Goal: Task Accomplishment & Management: Manage account settings

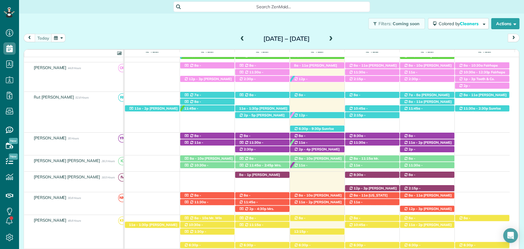
scroll to position [127, 0]
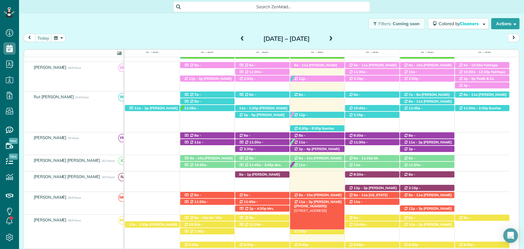
click at [322, 200] on span "Kelly Winingar (+18503136559)" at bounding box center [318, 204] width 48 height 9
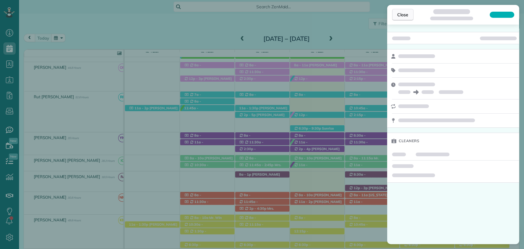
click at [403, 15] on span "Close" at bounding box center [403, 15] width 11 height 6
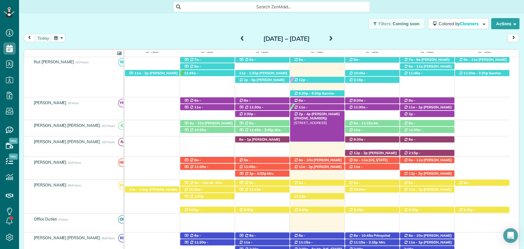
scroll to position [69, 0]
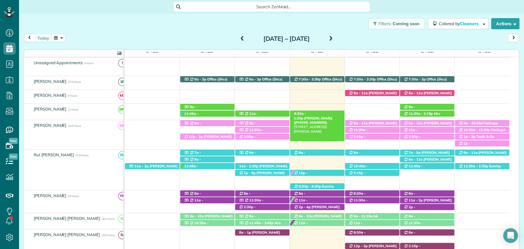
click at [314, 116] on span "Jennifer Daniel (+17034723220)" at bounding box center [313, 120] width 38 height 9
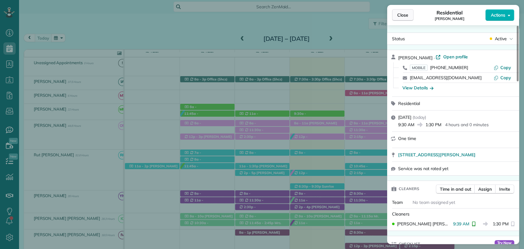
click at [398, 18] on span "Close" at bounding box center [403, 15] width 11 height 6
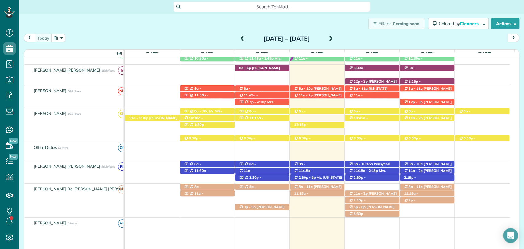
scroll to position [234, 0]
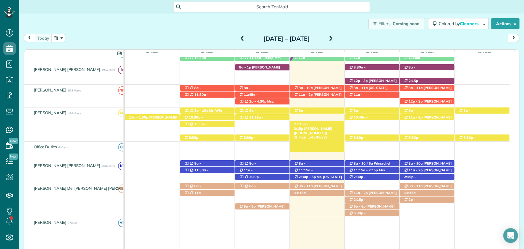
click at [308, 124] on span "12:15p - 3:15p" at bounding box center [301, 126] width 14 height 9
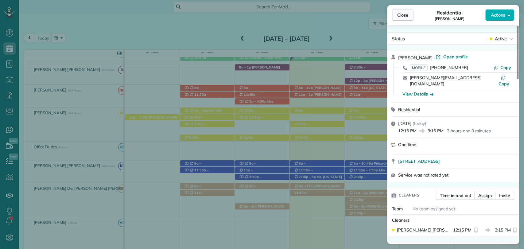
click at [402, 13] on span "Close" at bounding box center [403, 15] width 11 height 6
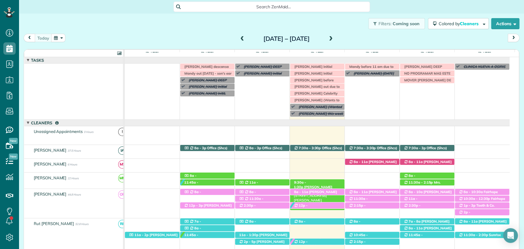
click at [327, 185] on span "Jennifer Daniel (+17034723220)" at bounding box center [313, 189] width 38 height 9
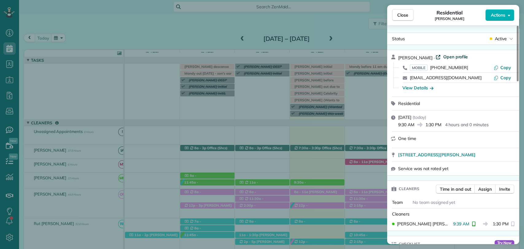
click at [455, 57] on span "Open profile" at bounding box center [455, 57] width 25 height 6
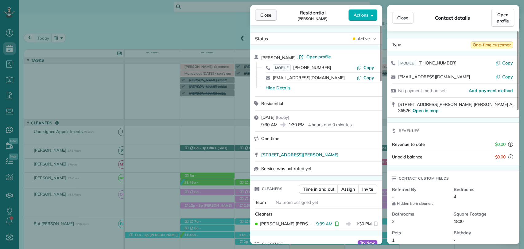
click at [258, 16] on button "Close" at bounding box center [266, 15] width 22 height 12
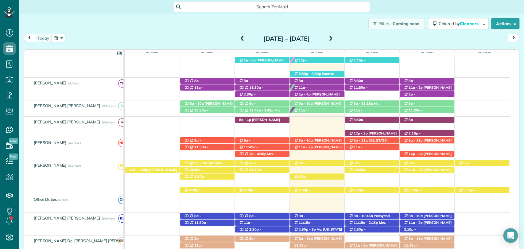
scroll to position [178, 0]
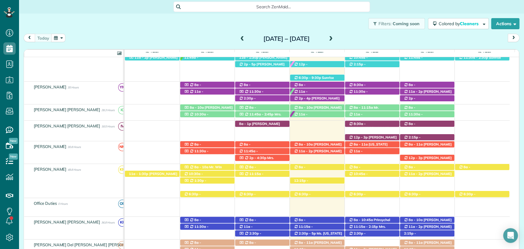
click at [155, 40] on div "today Sunday Aug 10 – Saturday Aug 16, 2025" at bounding box center [272, 39] width 496 height 11
click at [314, 178] on div "12:15p - 3:15p Morgan Stalder (+15043886767) 312 Patrician Drive West - Spanish…" at bounding box center [317, 181] width 54 height 6
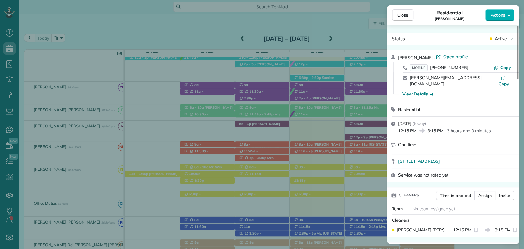
click at [504, 67] on span "Copy" at bounding box center [506, 68] width 11 height 6
drag, startPoint x: 83, startPoint y: 20, endPoint x: 150, endPoint y: 20, distance: 66.4
click at [83, 20] on div "Close Residential Morgan Stalder Actions Status Active Morgan Stalder · Open pr…" at bounding box center [262, 124] width 524 height 249
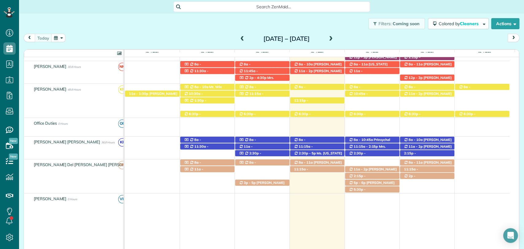
scroll to position [257, 0]
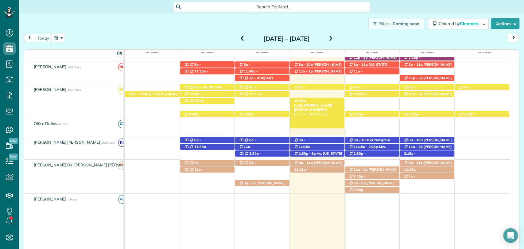
click at [323, 103] on span "Morgan Stalder (+15043886767)" at bounding box center [313, 107] width 38 height 9
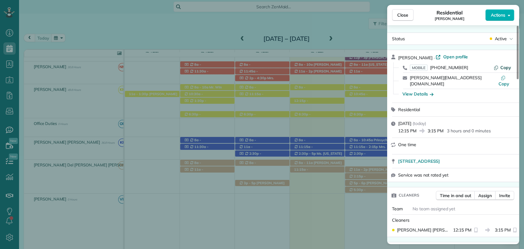
click at [505, 67] on span "Copy" at bounding box center [506, 68] width 11 height 6
drag, startPoint x: 186, startPoint y: 33, endPoint x: 297, endPoint y: 83, distance: 121.7
click at [186, 33] on div "Close Residential Morgan Stalder Actions Status Active Morgan Stalder · Open pr…" at bounding box center [262, 124] width 524 height 249
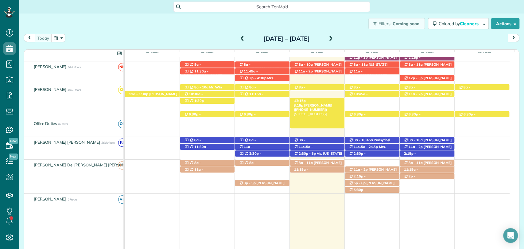
click at [323, 103] on span "Morgan Stalder (+15043886767)" at bounding box center [313, 107] width 38 height 9
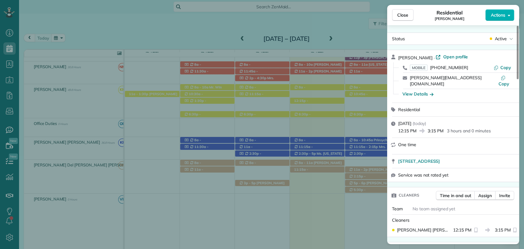
click at [181, 17] on div "Close Residential Morgan Stalder Actions Status Active Morgan Stalder · Open pr…" at bounding box center [262, 124] width 524 height 249
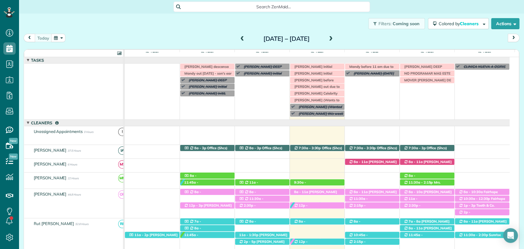
click at [335, 37] on span at bounding box center [331, 39] width 7 height 6
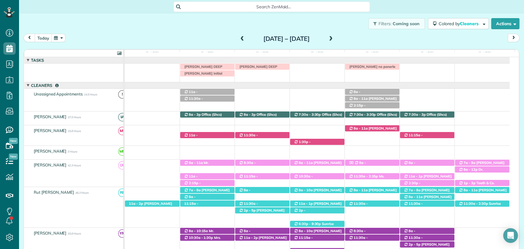
scroll to position [113, 0]
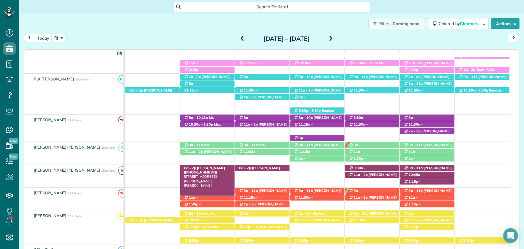
click at [189, 166] on span "8a - 2p" at bounding box center [190, 168] width 13 height 4
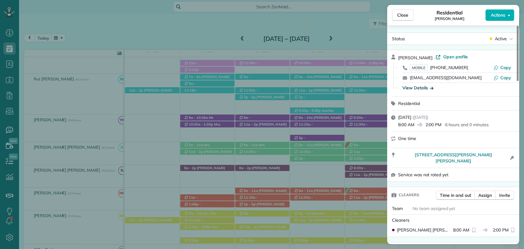
click at [420, 88] on div "View Details" at bounding box center [418, 88] width 31 height 6
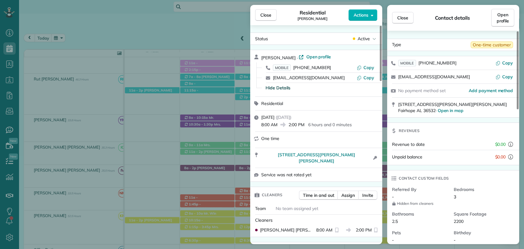
click at [280, 89] on span "Hide Details" at bounding box center [278, 88] width 25 height 6
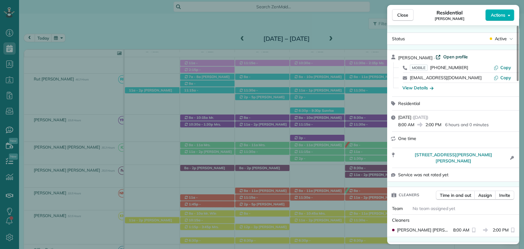
click at [465, 54] on span "Open profile" at bounding box center [455, 57] width 25 height 6
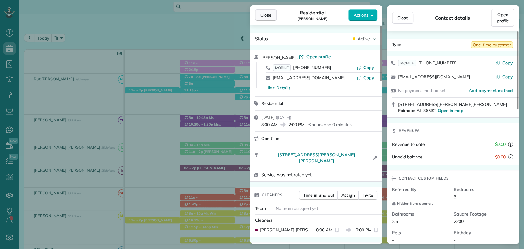
click at [271, 13] on span "Close" at bounding box center [266, 15] width 11 height 6
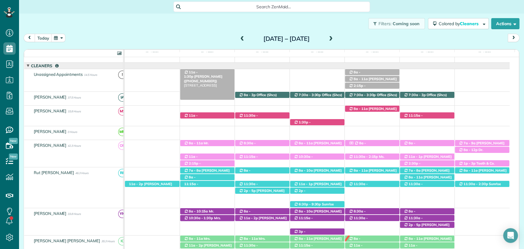
click at [206, 74] on span "Mrs. Elsie Pritchard (+16067823191)" at bounding box center [203, 78] width 38 height 9
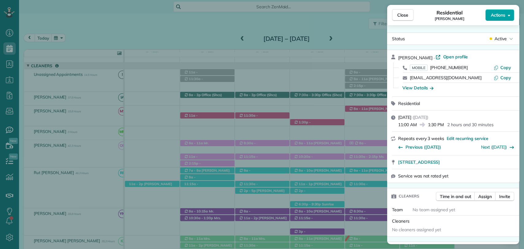
click at [506, 19] on button "Actions" at bounding box center [500, 15] width 29 height 12
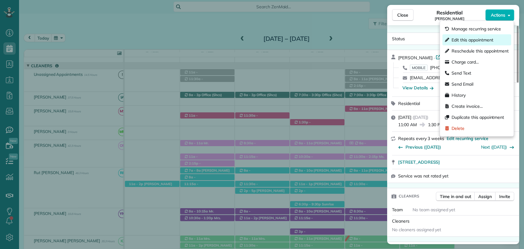
click at [461, 39] on span "Edit this appointment" at bounding box center [472, 40] width 41 height 6
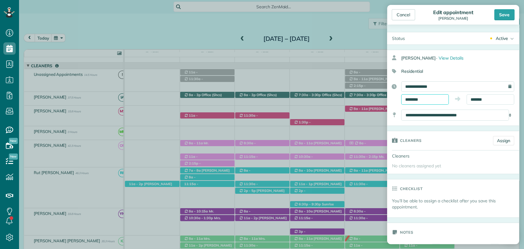
click at [420, 99] on input "********" at bounding box center [426, 99] width 48 height 10
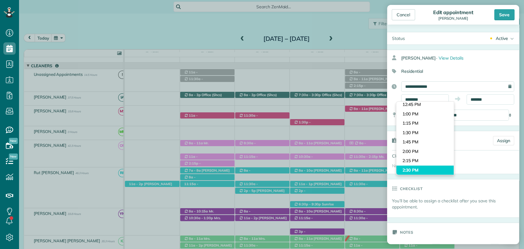
type input "*******"
click at [417, 167] on body "Dashboard Scheduling Calendar View List View Dispatch View - Weekly scheduling …" at bounding box center [262, 124] width 524 height 249
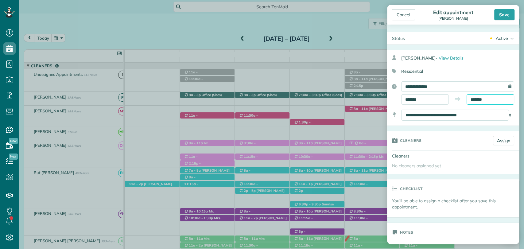
click at [480, 97] on input "*******" at bounding box center [491, 99] width 48 height 10
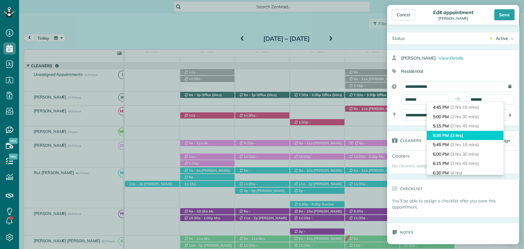
type input "*******"
click at [450, 134] on li "5:30 PM (3 hrs)" at bounding box center [465, 136] width 77 height 10
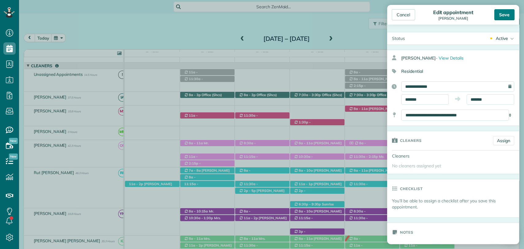
click at [503, 18] on div "Save" at bounding box center [505, 14] width 20 height 11
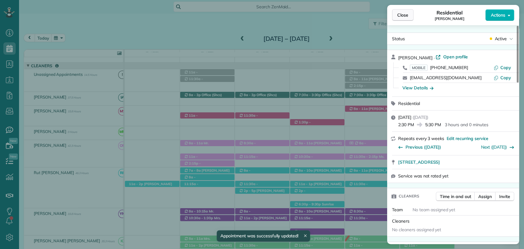
click at [403, 13] on span "Close" at bounding box center [403, 15] width 11 height 6
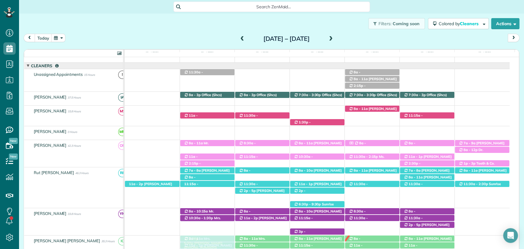
drag, startPoint x: 206, startPoint y: 77, endPoint x: 201, endPoint y: 239, distance: 162.3
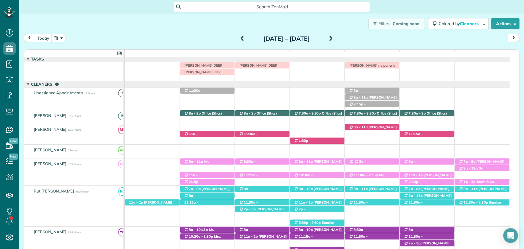
scroll to position [2, 0]
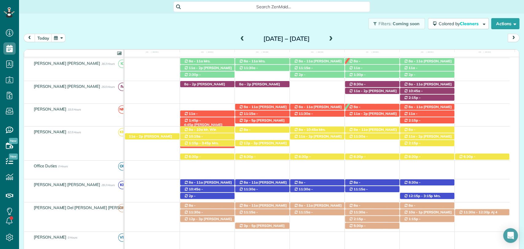
click at [221, 123] on span "Shay Hickey (+12146733294)" at bounding box center [203, 127] width 38 height 9
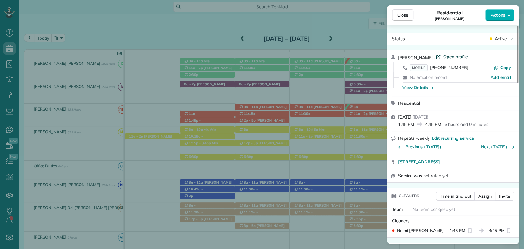
click at [447, 56] on span "Open profile" at bounding box center [455, 57] width 25 height 6
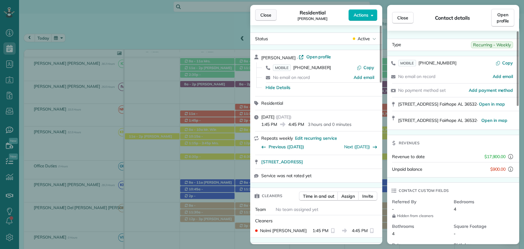
click at [260, 18] on button "Close" at bounding box center [266, 15] width 22 height 12
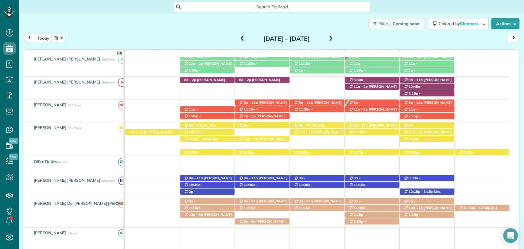
scroll to position [217, 0]
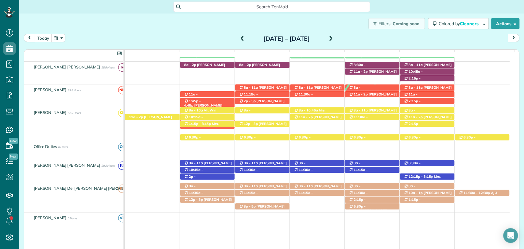
click at [209, 103] on span "Shay Hickey (+12146733294)" at bounding box center [203, 107] width 38 height 9
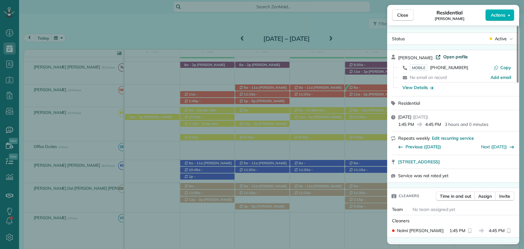
click at [443, 56] on span "Open profile" at bounding box center [455, 57] width 25 height 6
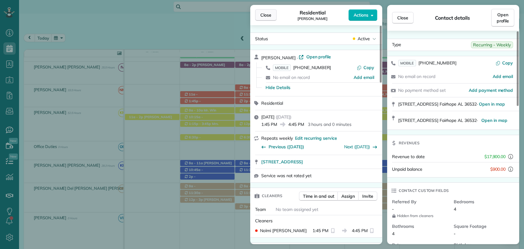
click at [261, 13] on span "Close" at bounding box center [266, 15] width 11 height 6
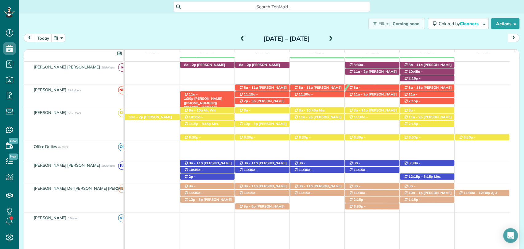
scroll to position [123, 0]
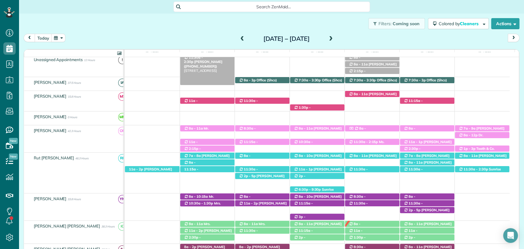
click at [194, 60] on span "Theresa Jellenc (+12516056189)" at bounding box center [203, 64] width 38 height 9
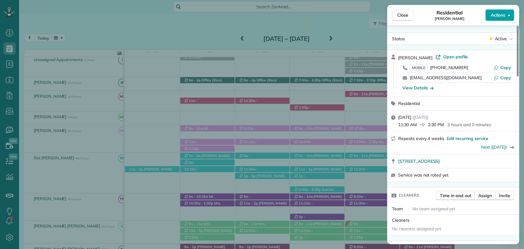
click at [495, 0] on div "Close Residential Theresa Jellenc Actions Status Active Theresa Jellenc · Open …" at bounding box center [262, 0] width 524 height 0
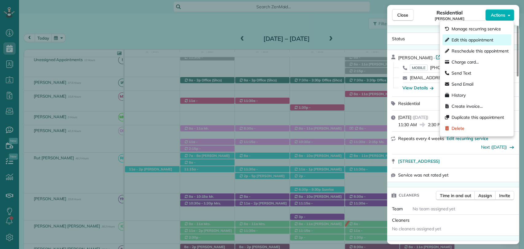
click at [465, 39] on span "Edit this appointment" at bounding box center [472, 40] width 41 height 6
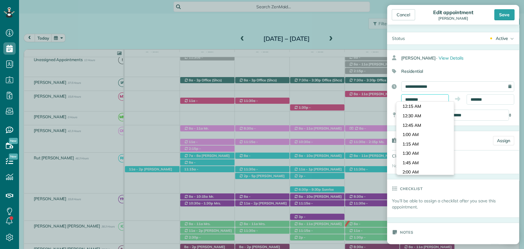
click at [412, 99] on input "********" at bounding box center [426, 99] width 48 height 10
type input "*******"
click at [411, 156] on body "Dashboard Scheduling Calendar View List View Dispatch View - Weekly scheduling …" at bounding box center [262, 124] width 524 height 249
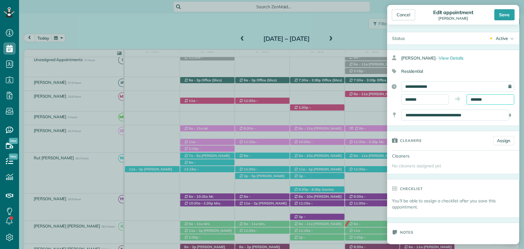
click at [473, 100] on input "*******" at bounding box center [491, 99] width 48 height 10
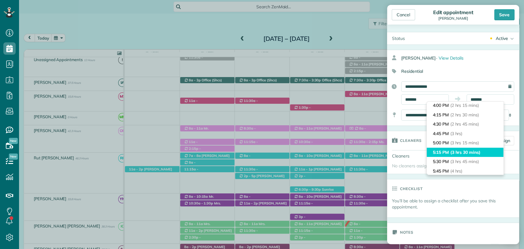
type input "*******"
click at [449, 155] on li "5:15 PM (3 hrs 30 mins)" at bounding box center [465, 153] width 77 height 10
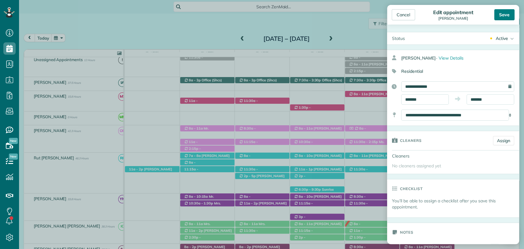
click at [502, 18] on div "Save" at bounding box center [505, 14] width 20 height 11
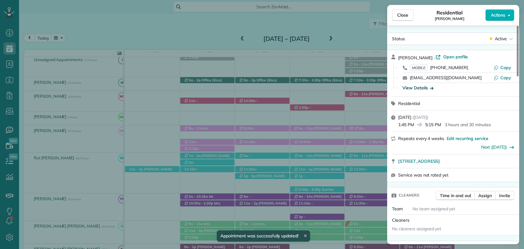
click at [428, 85] on div "View Details" at bounding box center [418, 88] width 31 height 6
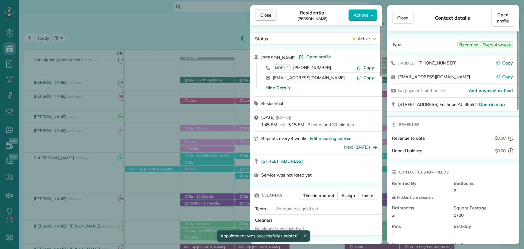
click at [268, 13] on span "Close" at bounding box center [266, 15] width 11 height 6
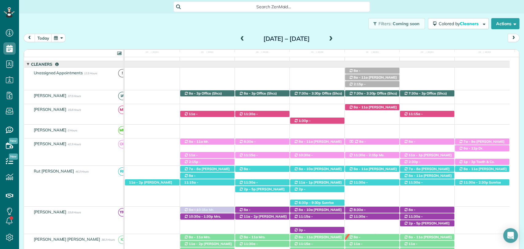
drag, startPoint x: 206, startPoint y: 70, endPoint x: 208, endPoint y: 224, distance: 153.9
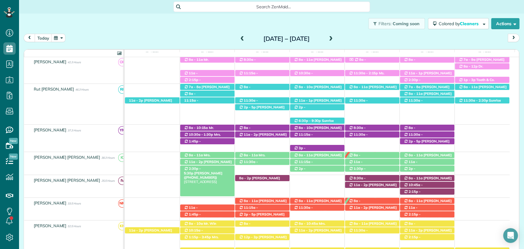
scroll to position [104, 0]
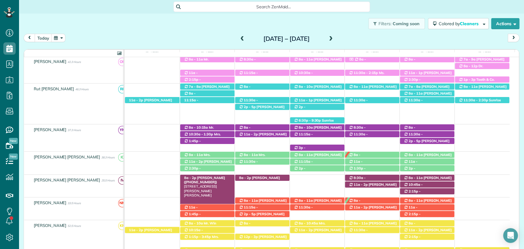
click at [225, 178] on span "Rebecca Hedgepath (+12514210237)" at bounding box center [204, 180] width 41 height 9
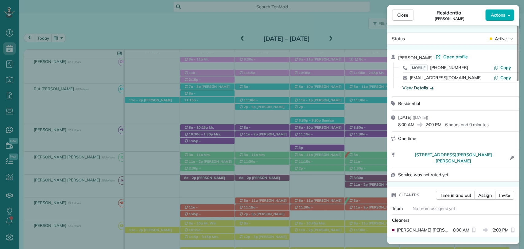
click at [421, 85] on div "View Details" at bounding box center [418, 88] width 31 height 6
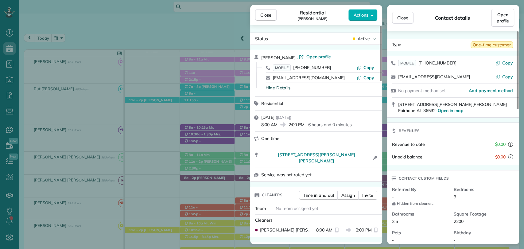
click at [268, 5] on div "Close Residential Rebecca Hedgepath Actions" at bounding box center [316, 15] width 132 height 20
click at [266, 10] on button "Close" at bounding box center [266, 15] width 22 height 12
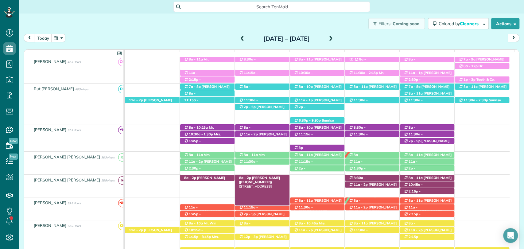
click at [249, 176] on span "Alexis Allen (+12282170219)" at bounding box center [259, 180] width 41 height 9
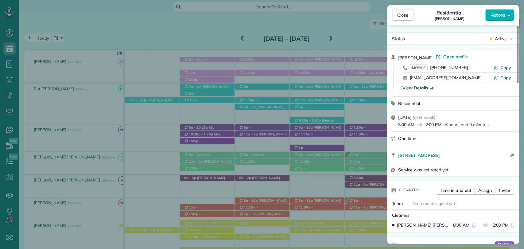
click at [418, 87] on div "View Details" at bounding box center [418, 88] width 31 height 6
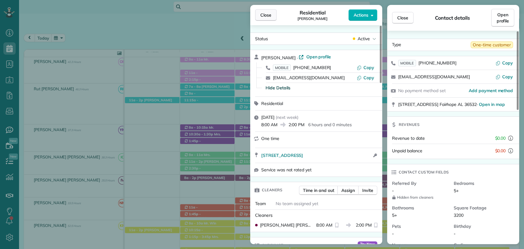
click at [268, 15] on span "Close" at bounding box center [266, 15] width 11 height 6
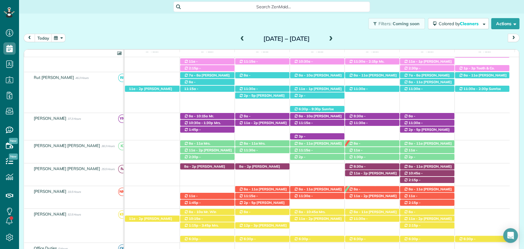
scroll to position [139, 0]
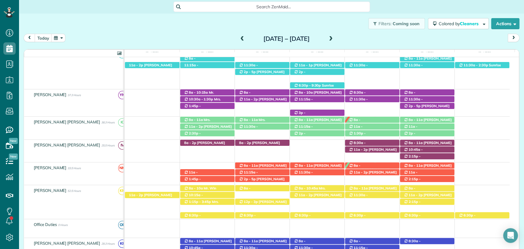
click at [256, 106] on div "2p - 5p Kellie Boudin (+12517532171) 11407 Mockingbird Lane - Fairhope, AL, 365…" at bounding box center [317, 100] width 385 height 22
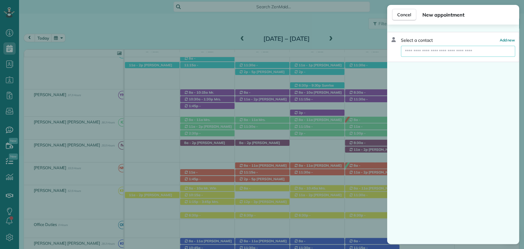
click at [432, 48] on input "text" at bounding box center [458, 51] width 114 height 11
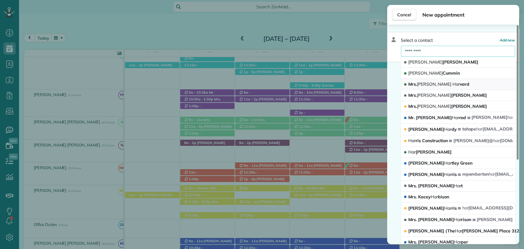
type input "*********"
click at [438, 84] on span "Mrs. Patty Har vard" at bounding box center [439, 84] width 61 height 6
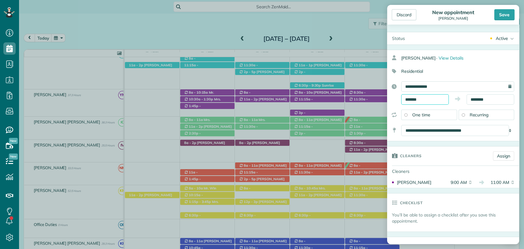
click at [427, 99] on input "*******" at bounding box center [426, 99] width 48 height 10
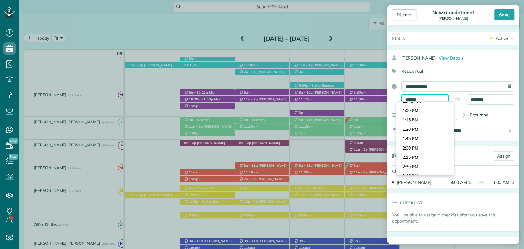
scroll to position [474, 0]
type input "*******"
click at [412, 156] on body "Dashboard Scheduling Calendar View List View Dispatch View - Weekly scheduling …" at bounding box center [262, 124] width 524 height 249
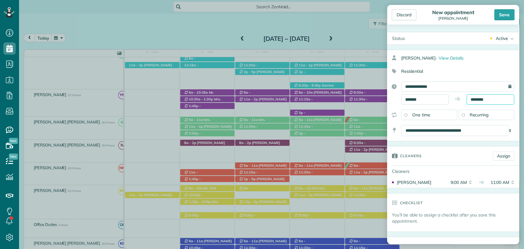
click at [484, 99] on input "********" at bounding box center [491, 99] width 48 height 10
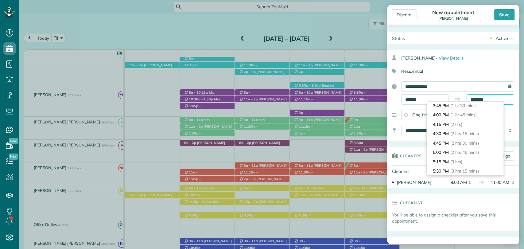
scroll to position [81, 0]
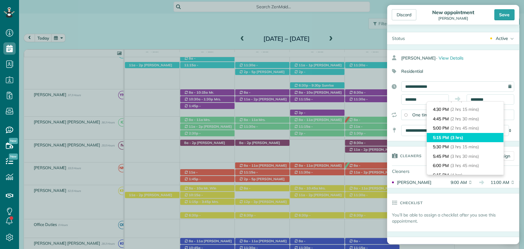
type input "*******"
click at [453, 137] on span "(3 hrs)" at bounding box center [457, 138] width 13 height 6
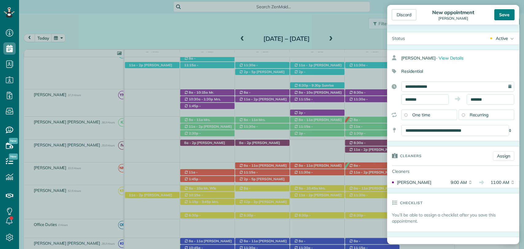
click at [500, 14] on div "Save" at bounding box center [505, 14] width 20 height 11
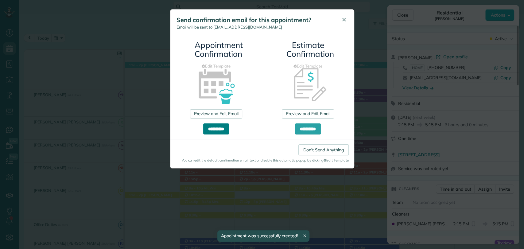
click at [215, 129] on input "**********" at bounding box center [216, 128] width 26 height 11
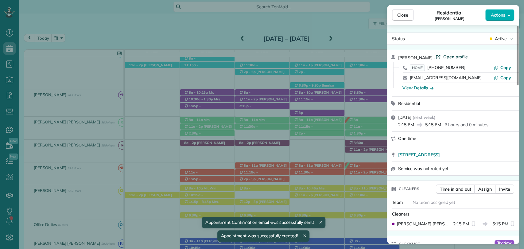
click at [447, 58] on span "Open profile" at bounding box center [455, 57] width 25 height 6
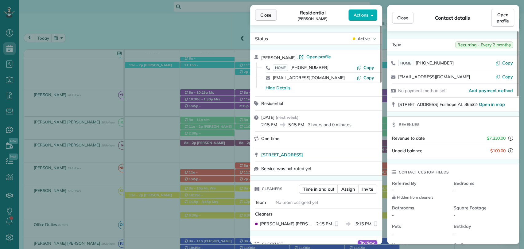
click at [265, 13] on span "Close" at bounding box center [266, 15] width 11 height 6
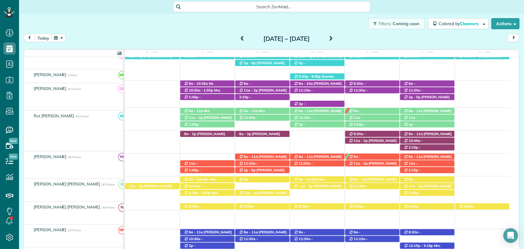
scroll to position [147, 0]
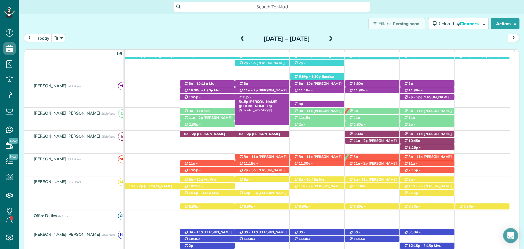
click at [266, 100] on span "Mrs. Patty Harvard (+12519282212)" at bounding box center [258, 104] width 38 height 9
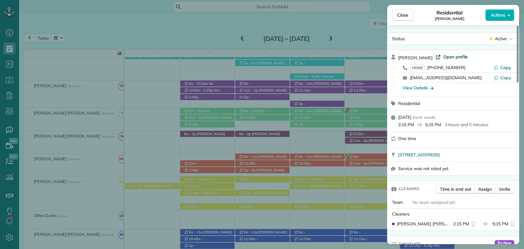
click at [456, 56] on span "Open profile" at bounding box center [455, 57] width 25 height 6
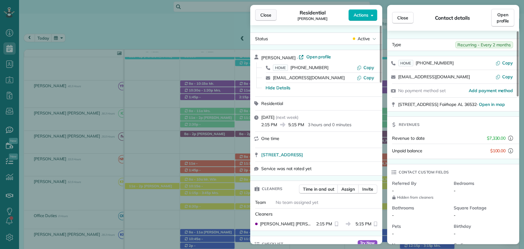
click at [268, 13] on span "Close" at bounding box center [266, 15] width 11 height 6
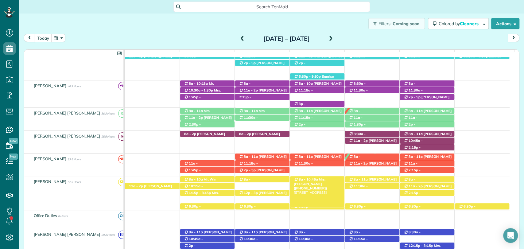
drag, startPoint x: 199, startPoint y: 30, endPoint x: 326, endPoint y: 177, distance: 193.4
click at [199, 30] on div "Filters: Coming soon Colored by Cleaners Color by Cleaner Color by Team Color b…" at bounding box center [271, 24] width 505 height 20
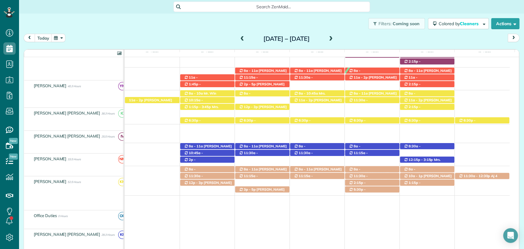
scroll to position [233, 0]
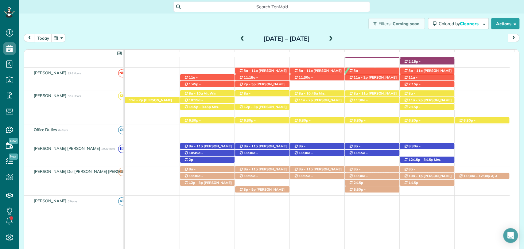
click at [239, 39] on span at bounding box center [242, 39] width 7 height 6
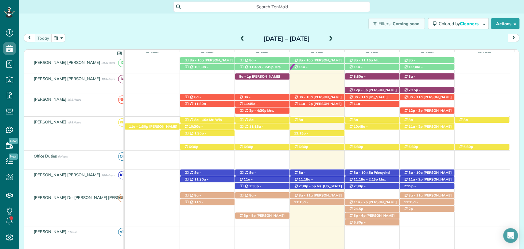
scroll to position [251, 0]
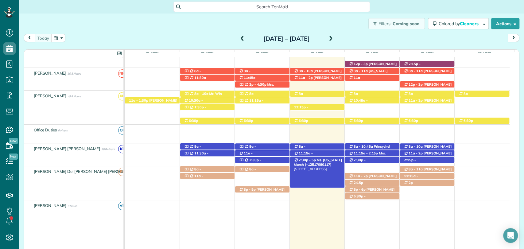
click at [324, 162] on span "Ms. Virginia March (+12517090117)" at bounding box center [318, 162] width 48 height 9
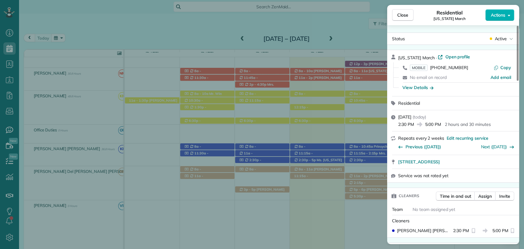
click at [130, 26] on div "Close Residential Virginia March Actions Status Active Virginia March · Open pr…" at bounding box center [262, 124] width 524 height 249
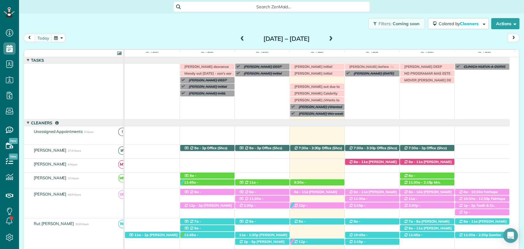
drag, startPoint x: 334, startPoint y: 80, endPoint x: 368, endPoint y: 80, distance: 33.5
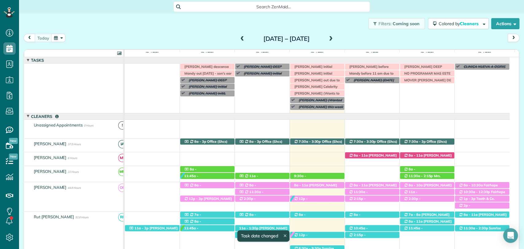
click at [299, 64] on div "Scot Nelson initial" at bounding box center [317, 67] width 54 height 6
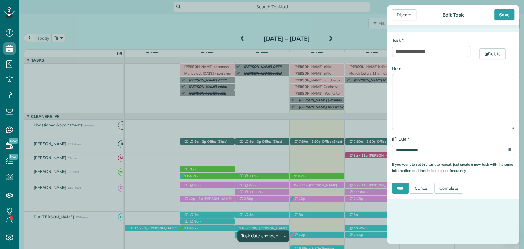
click at [452, 182] on div "**********" at bounding box center [453, 115] width 132 height 167
click at [453, 186] on link "Complete" at bounding box center [449, 188] width 29 height 11
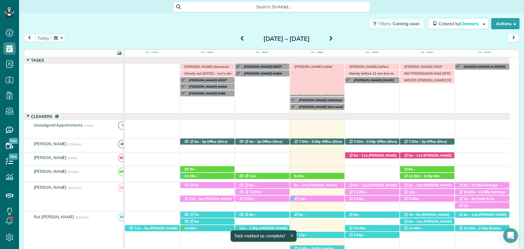
click at [303, 66] on span "Lisa Mavar initial" at bounding box center [312, 67] width 41 height 4
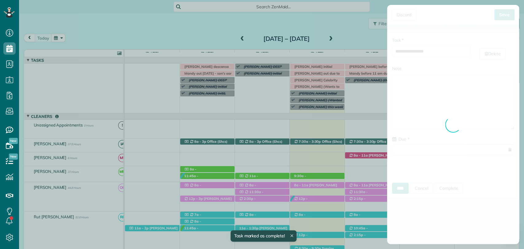
type input "**********"
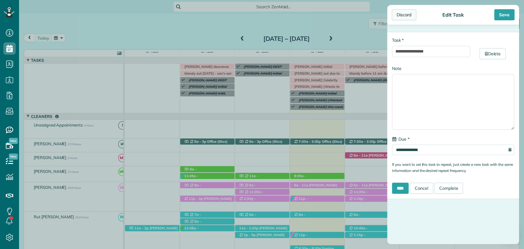
click at [406, 13] on div "Discard" at bounding box center [404, 14] width 25 height 11
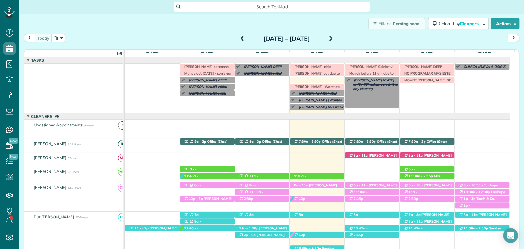
drag, startPoint x: 323, startPoint y: 80, endPoint x: 358, endPoint y: 78, distance: 34.7
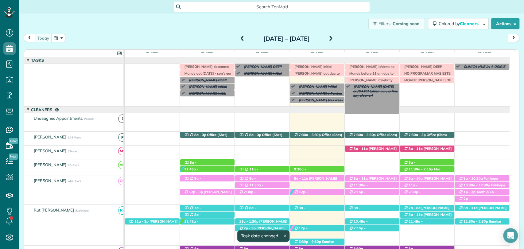
drag, startPoint x: 334, startPoint y: 77, endPoint x: 358, endPoint y: 85, distance: 25.2
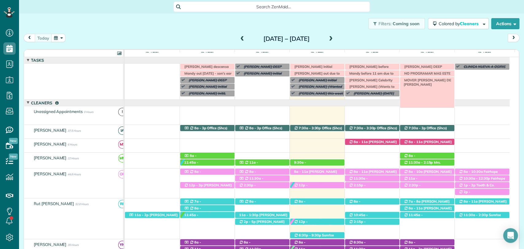
click at [429, 81] on span "MOVER CASAS DE MARIA" at bounding box center [427, 82] width 50 height 9
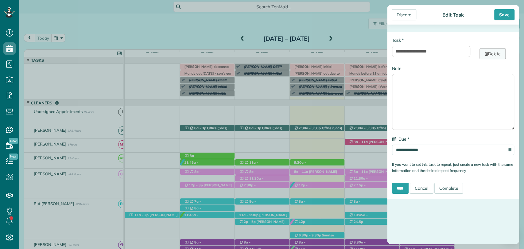
click at [500, 52] on link "Delete" at bounding box center [493, 53] width 26 height 11
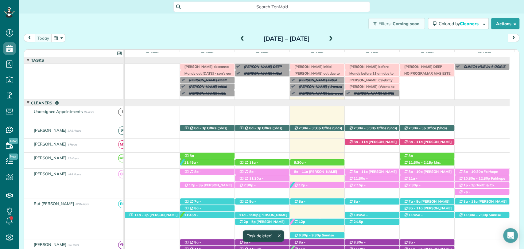
click at [335, 37] on span at bounding box center [331, 39] width 7 height 6
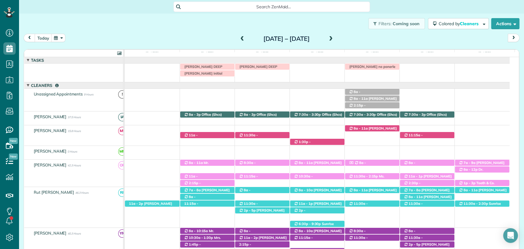
click at [467, 16] on div "Filters: Coming soon Colored by Cleaners Color by Cleaner Color by Team Color b…" at bounding box center [271, 24] width 505 height 20
click at [239, 37] on span at bounding box center [242, 39] width 7 height 6
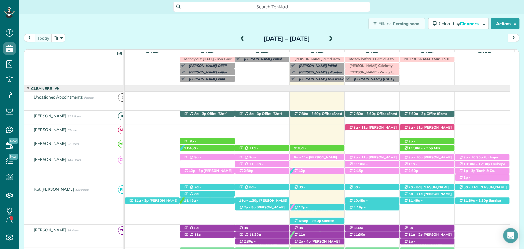
scroll to position [15, 0]
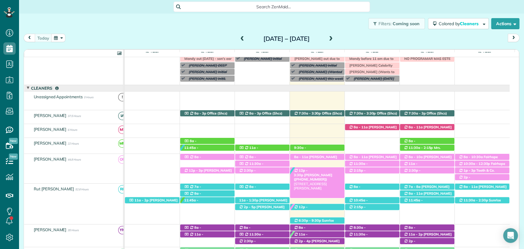
click at [319, 173] on span "Lisa Mavar (+12515500269)" at bounding box center [313, 177] width 38 height 9
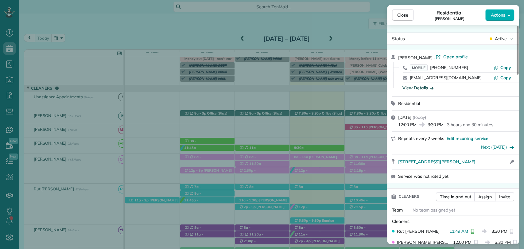
click at [413, 86] on div "View Details" at bounding box center [418, 88] width 31 height 6
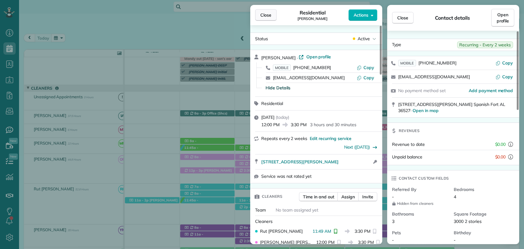
click at [268, 10] on button "Close" at bounding box center [266, 15] width 22 height 12
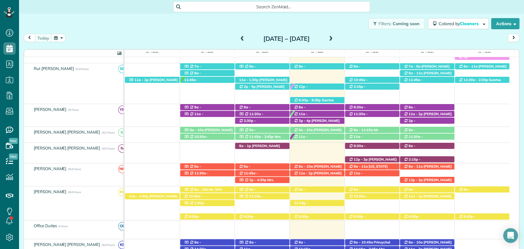
scroll to position [140, 0]
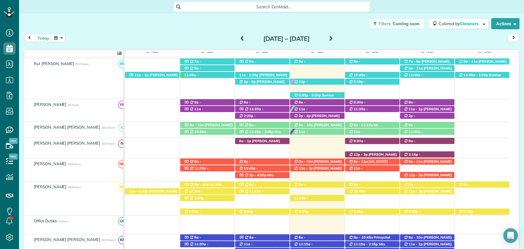
click at [195, 30] on div "Filters: Coming soon Colored by Cleaners Color by Cleaner Color by Team Color b…" at bounding box center [271, 24] width 505 height 20
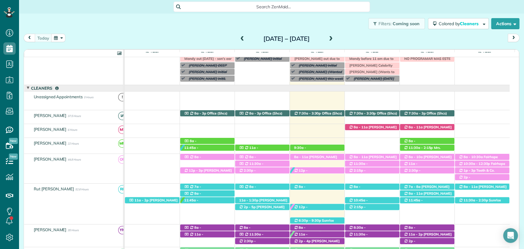
scroll to position [14, 0]
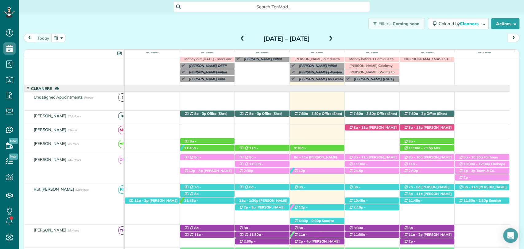
click at [335, 36] on span at bounding box center [331, 39] width 7 height 6
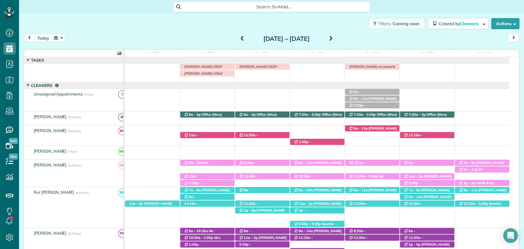
scroll to position [0, 0]
click at [178, 33] on div "Filters: Coming soon Colored by Cleaners Color by Cleaner Color by Team Color b…" at bounding box center [271, 24] width 505 height 20
click at [179, 28] on div "Filters: Coming soon Colored by Cleaners Color by Cleaner Color by Team Color b…" at bounding box center [271, 24] width 505 height 20
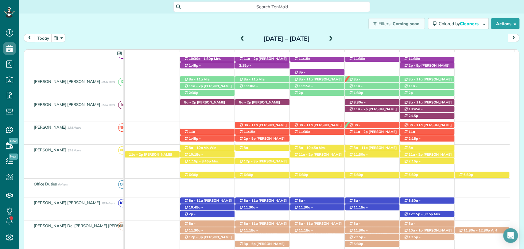
scroll to position [282, 0]
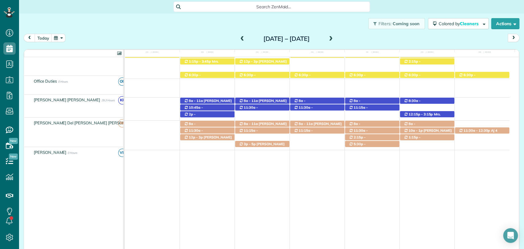
click at [239, 40] on span at bounding box center [242, 39] width 7 height 6
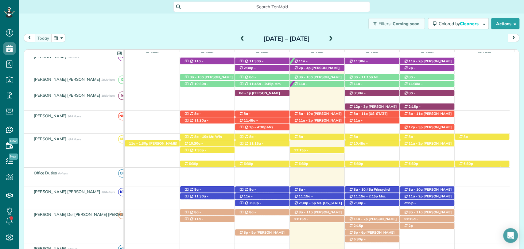
scroll to position [190, 0]
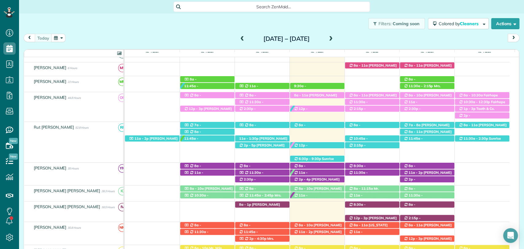
click at [336, 40] on div "Sunday Aug 10 – Saturday Aug 16, 2025" at bounding box center [286, 39] width 98 height 10
click at [335, 39] on span at bounding box center [331, 39] width 7 height 6
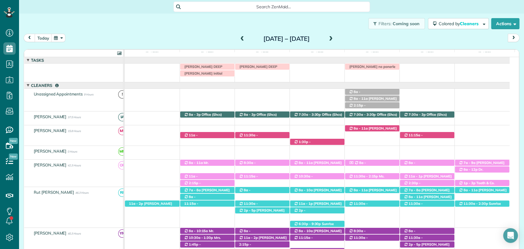
scroll to position [41, 0]
click at [335, 37] on span at bounding box center [331, 39] width 7 height 6
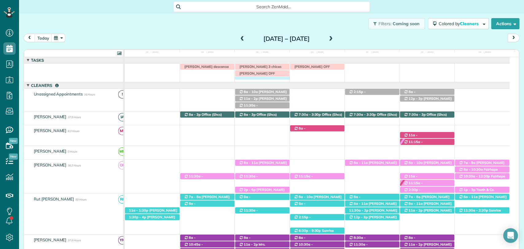
click at [257, 80] on td "Irma V descansa este lunes Jason saulters 3 chicas VERONICA OFF VERONICA OFF" at bounding box center [317, 73] width 385 height 19
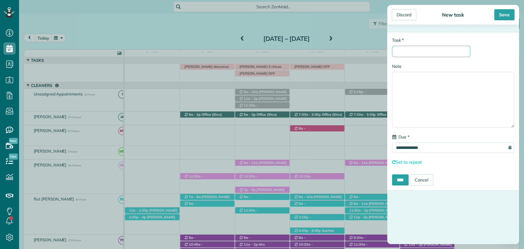
click at [436, 53] on input "* Task" at bounding box center [431, 51] width 78 height 11
type input "**********"
click at [501, 13] on div "Save" at bounding box center [505, 14] width 20 height 11
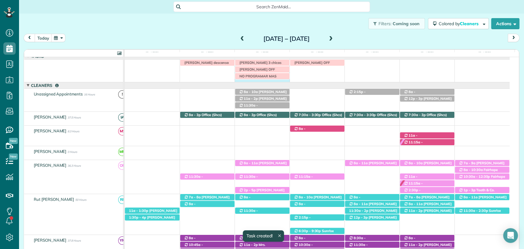
click at [251, 82] on td "Irma V descansa este lunes Jason saulters 3 chicas VERONICA OFF VERONICA OFF NO…" at bounding box center [317, 71] width 385 height 23
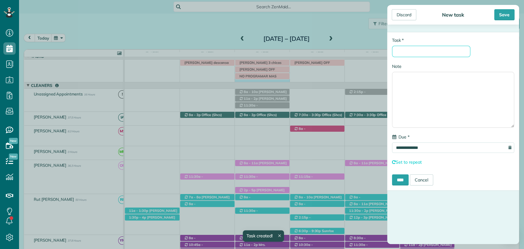
click at [432, 52] on input "* Task" at bounding box center [431, 51] width 78 height 11
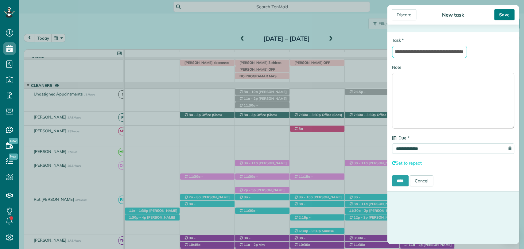
type input "**********"
click at [505, 15] on div "Save" at bounding box center [505, 14] width 20 height 11
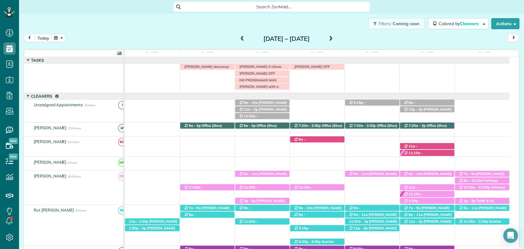
click at [310, 71] on div "Irma V descansa este lunes Jason saulters 3 chicas VERONICA OFF VERONICA OFF NO…" at bounding box center [317, 78] width 385 height 29
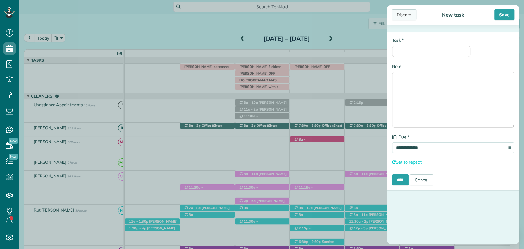
click at [403, 13] on div "Discard" at bounding box center [404, 14] width 25 height 11
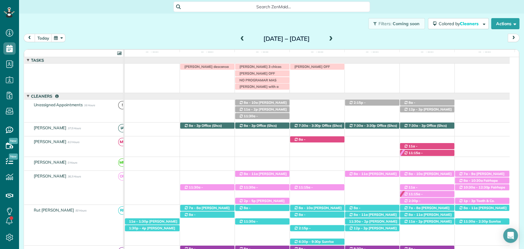
click at [81, 21] on div "Filters: Coming soon Colored by Cleaners Color by Cleaner Color by Team Color b…" at bounding box center [271, 24] width 505 height 20
click at [239, 40] on span at bounding box center [242, 39] width 7 height 6
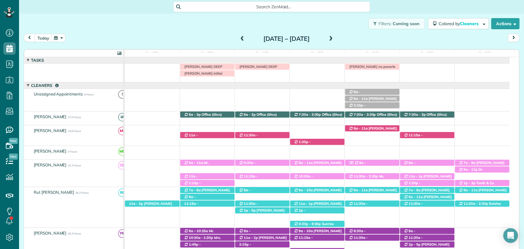
click at [239, 40] on span at bounding box center [242, 39] width 7 height 6
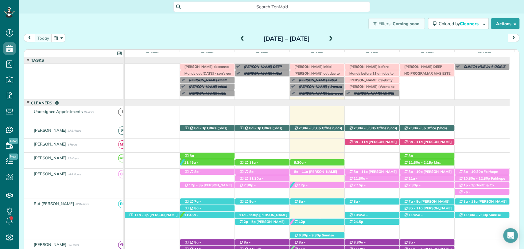
scroll to position [17, 0]
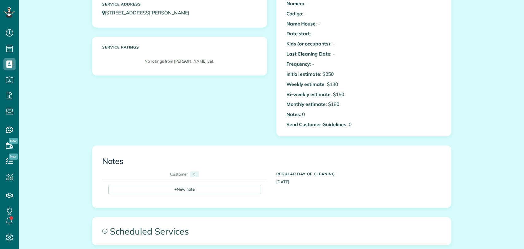
scroll to position [2, 2]
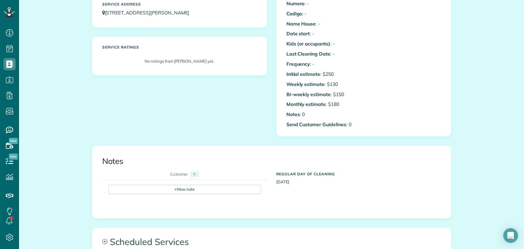
click at [206, 126] on div "Jennifer Daniel One-time Customer Mobile (703) 472-3220 jenniferdaniel227@gmail…" at bounding box center [272, 35] width 369 height 222
click at [173, 118] on div "Jennifer Daniel One-time Customer Mobile (703) 472-3220 jenniferdaniel227@gmail…" at bounding box center [272, 35] width 369 height 222
click at [202, 135] on div "Jennifer Daniel One-time Customer Mobile (703) 472-3220 jenniferdaniel227@gmail…" at bounding box center [272, 35] width 369 height 222
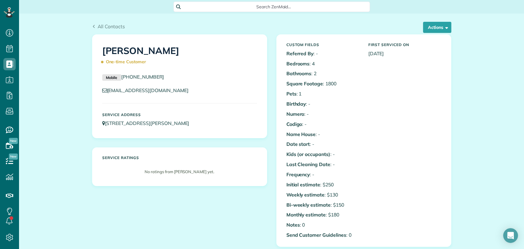
click at [247, 4] on span "Search ZenMaid…" at bounding box center [274, 7] width 187 height 6
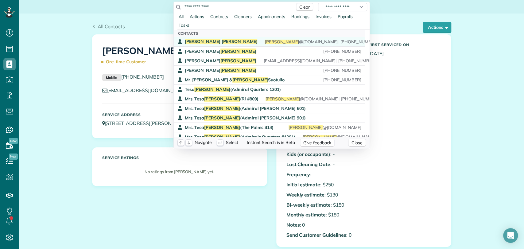
type input "**********"
click at [222, 40] on span "Stalder" at bounding box center [240, 42] width 36 height 6
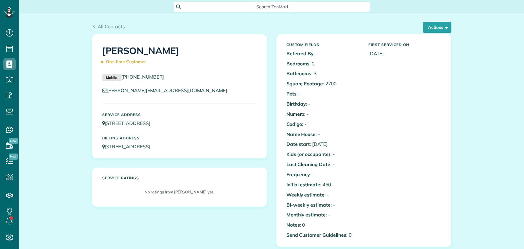
scroll to position [249, 19]
drag, startPoint x: 157, startPoint y: 76, endPoint x: 119, endPoint y: 77, distance: 37.8
click at [119, 77] on p "Mobile [PHONE_NUMBER]" at bounding box center [179, 76] width 155 height 7
copy link "[PHONE_NUMBER]"
click at [169, 134] on div "Billing Address 312 Patrician Drive West Spanish Fort AL 36527" at bounding box center [180, 143] width 164 height 20
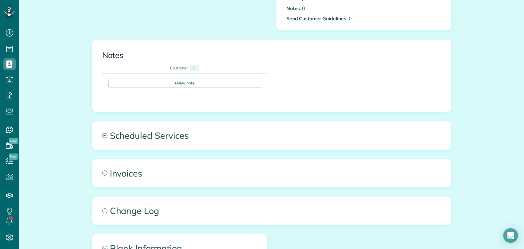
scroll to position [227, 0]
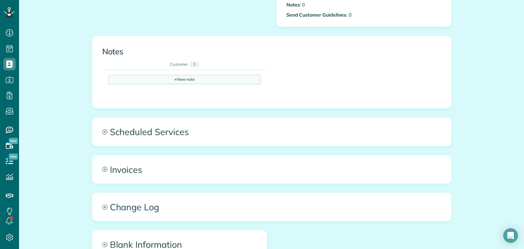
click at [181, 83] on div "+ New note" at bounding box center [184, 79] width 153 height 9
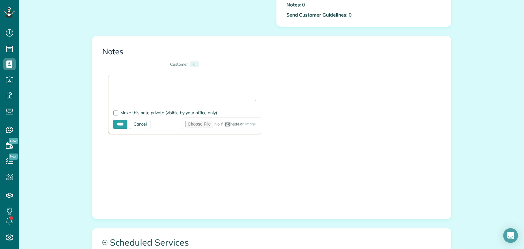
click at [134, 82] on textarea at bounding box center [184, 91] width 143 height 22
paste textarea "**********"
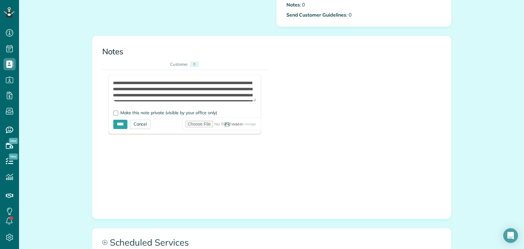
scroll to position [27, 0]
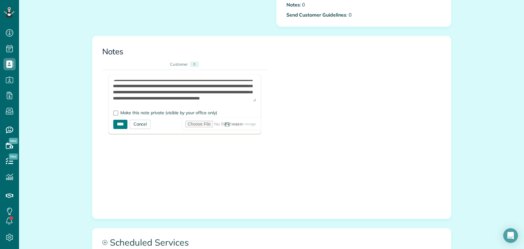
type textarea "**********"
click at [119, 123] on input "****" at bounding box center [120, 124] width 14 height 9
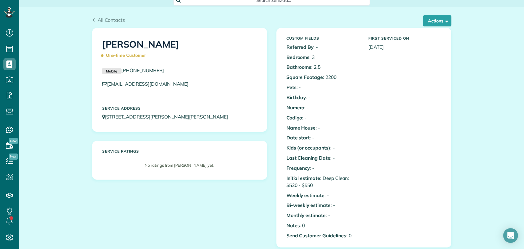
scroll to position [0, 0]
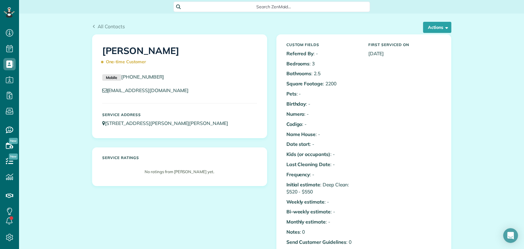
click at [93, 121] on div "Rebecca Hedgepath One-time Customer Mobile (251) 421-0237 bhedgepath@gmail.com …" at bounding box center [179, 86] width 174 height 103
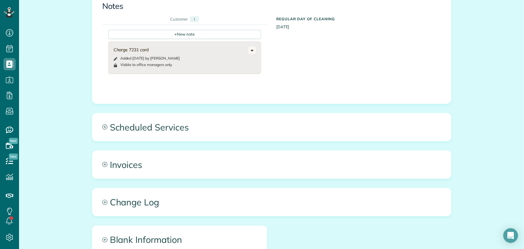
scroll to position [270, 0]
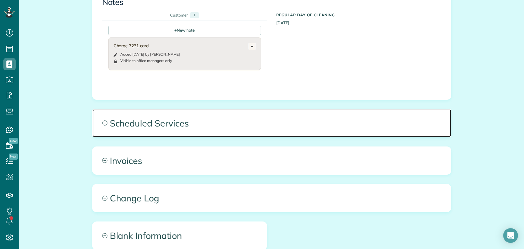
click at [150, 125] on span "Scheduled Services" at bounding box center [271, 123] width 359 height 28
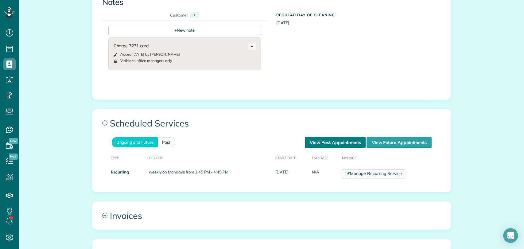
click at [320, 141] on link "View Past Appointments" at bounding box center [335, 142] width 61 height 11
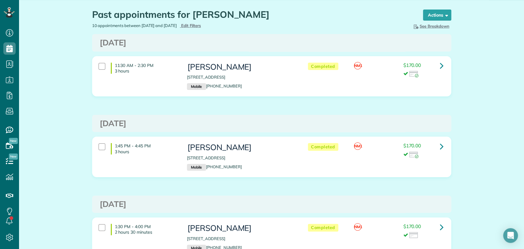
scroll to position [10, 0]
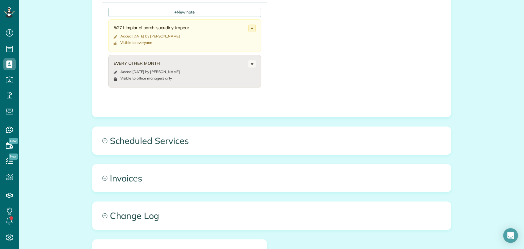
scroll to position [321, 0]
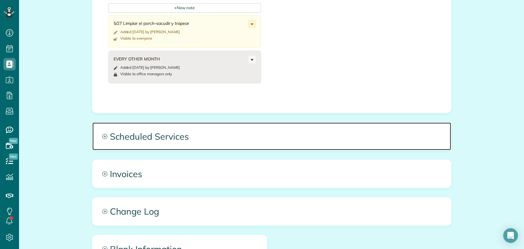
click at [154, 145] on span "Scheduled Services" at bounding box center [271, 137] width 359 height 28
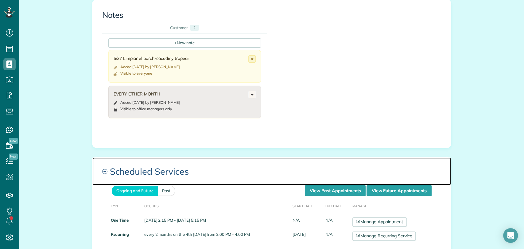
scroll to position [285, 0]
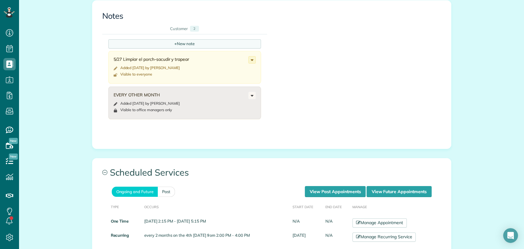
click at [177, 39] on div "+ New note" at bounding box center [184, 43] width 153 height 9
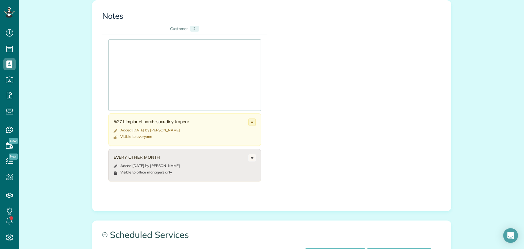
click at [151, 56] on div at bounding box center [185, 75] width 152 height 71
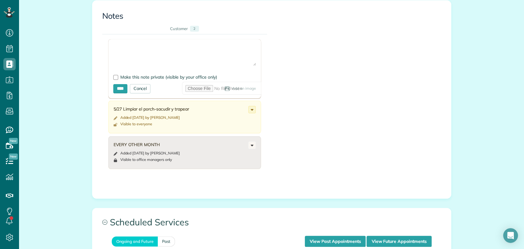
click at [144, 51] on textarea at bounding box center [184, 55] width 143 height 22
paste textarea "**********"
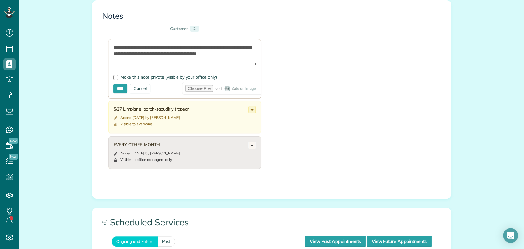
drag, startPoint x: 204, startPoint y: 53, endPoint x: 134, endPoint y: 52, distance: 70.4
click at [134, 52] on textarea "**********" at bounding box center [184, 55] width 143 height 22
type textarea "**********"
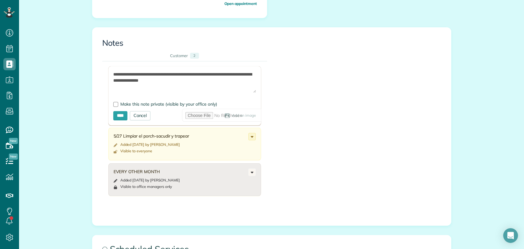
scroll to position [258, 0]
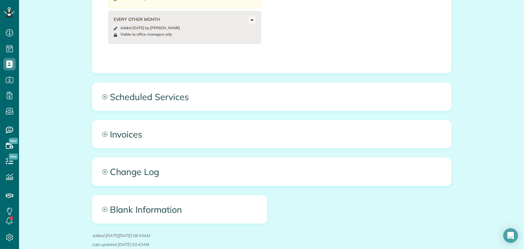
scroll to position [361, 0]
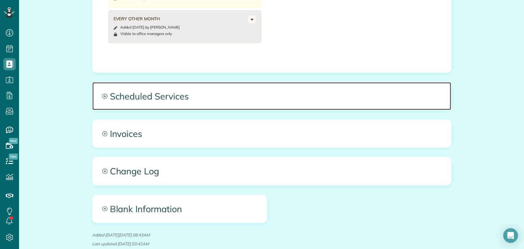
click at [216, 86] on span "Scheduled Services" at bounding box center [271, 96] width 359 height 28
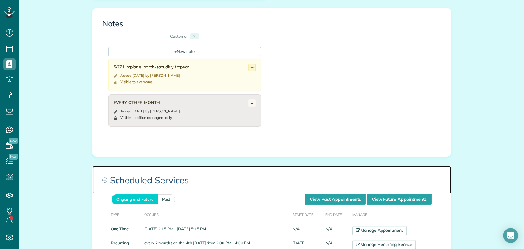
scroll to position [277, 0]
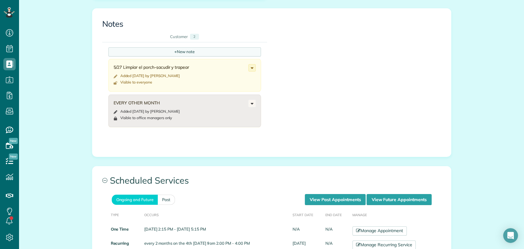
click at [157, 52] on div "+ New note" at bounding box center [184, 51] width 153 height 9
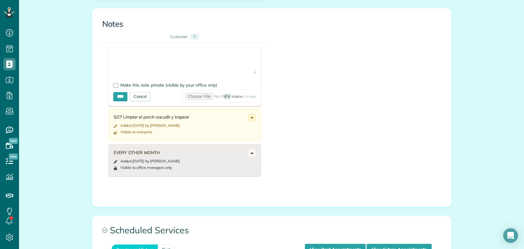
click at [143, 65] on textarea at bounding box center [184, 63] width 143 height 22
paste textarea "**********"
type textarea "**********"
click at [113, 96] on input "****" at bounding box center [120, 96] width 14 height 9
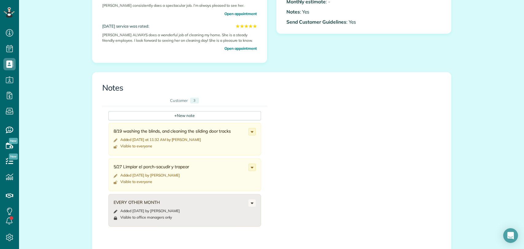
scroll to position [212, 0]
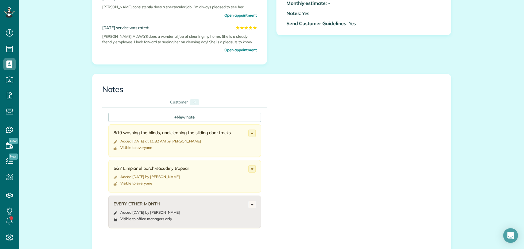
drag, startPoint x: 233, startPoint y: 131, endPoint x: 121, endPoint y: 132, distance: 112.8
click at [121, 132] on div "8/19 washing the blinds, and cleaning the sliding door tracks" at bounding box center [181, 133] width 135 height 6
copy div "washing the blinds, and cleaning the sliding door tracks"
click at [72, 126] on div "All Contacts Actions Edit Add Appointment Recent Activity Send Email Update Cus…" at bounding box center [271, 171] width 505 height 739
